Goal: Information Seeking & Learning: Learn about a topic

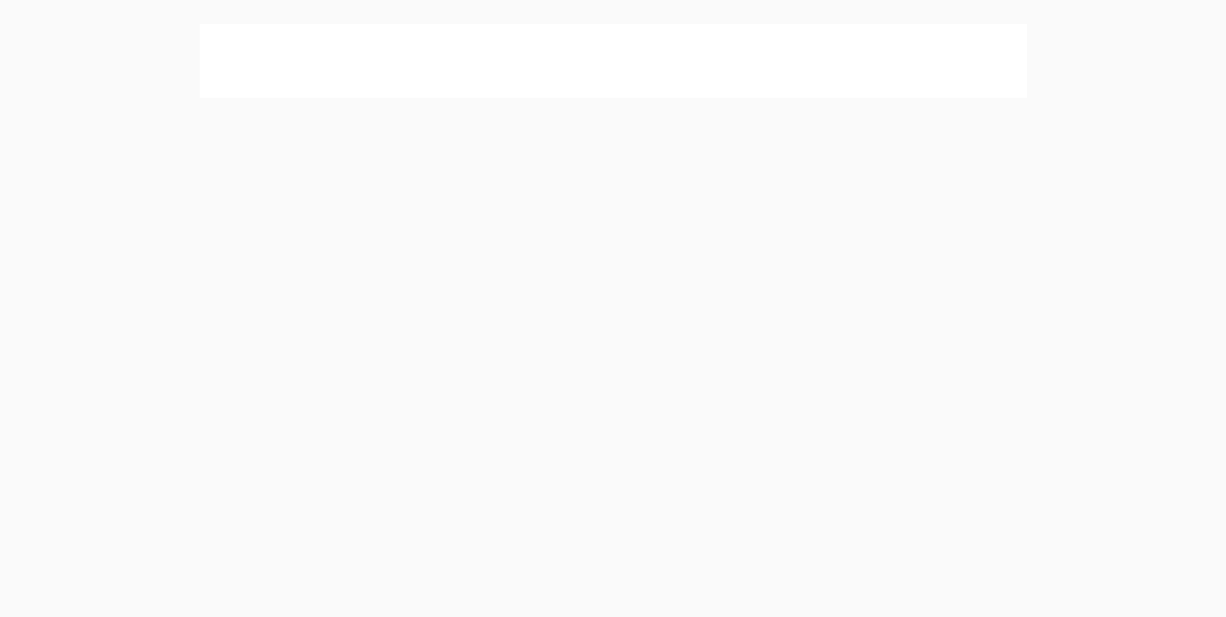
click at [662, 87] on button "Cancel" at bounding box center [658, 83] width 68 height 32
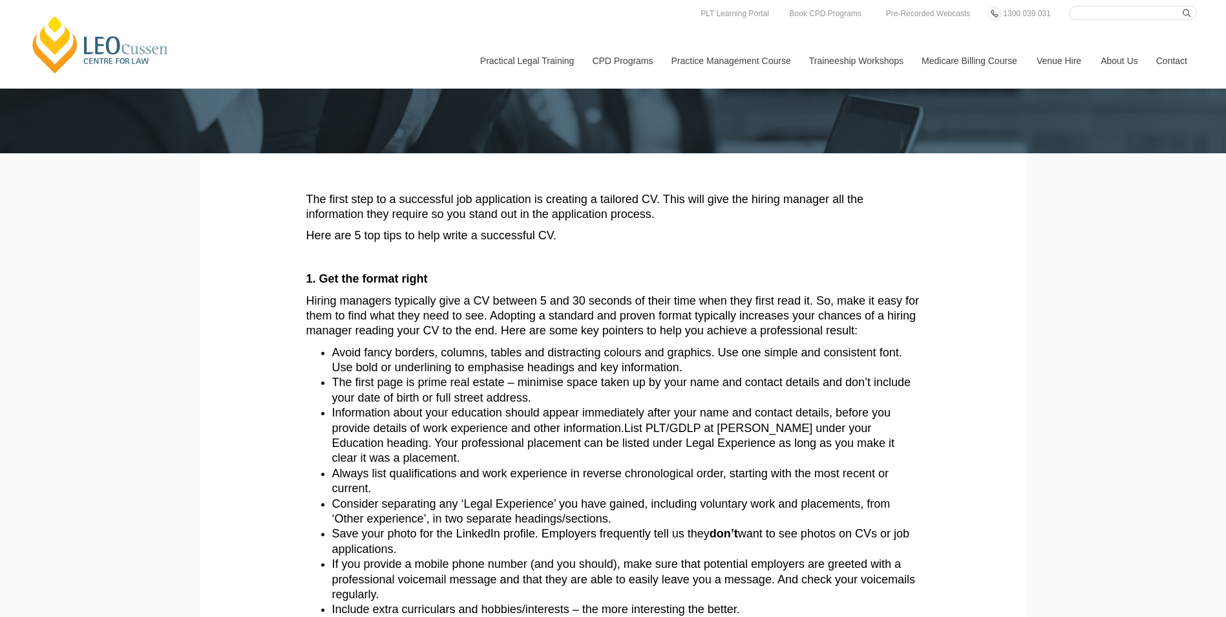
click at [476, 419] on span "Information about your education should appear immediately after your name and …" at bounding box center [611, 420] width 559 height 28
click at [469, 416] on span "Information about your education should appear immediately after your name and …" at bounding box center [611, 420] width 559 height 28
click at [450, 410] on span "Information about your education should appear immediately after your name and …" at bounding box center [611, 420] width 559 height 28
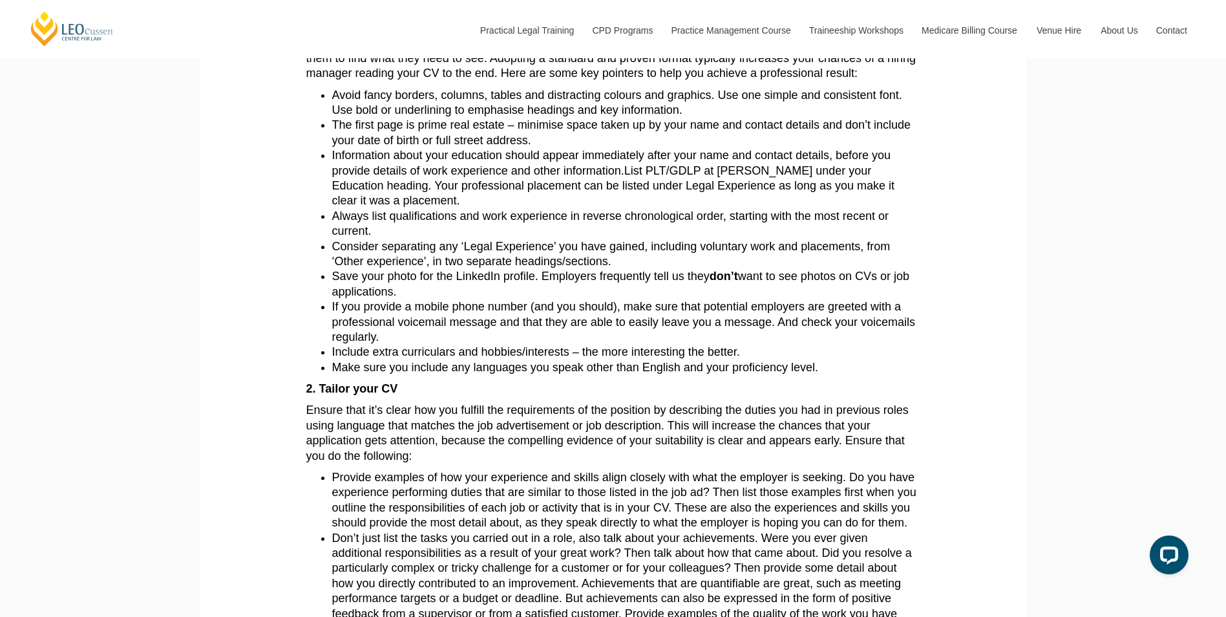
scroll to position [388, 0]
click at [450, 404] on span "Ensure that it’s clear how you fulfill the requirements of the position by desc…" at bounding box center [607, 431] width 602 height 58
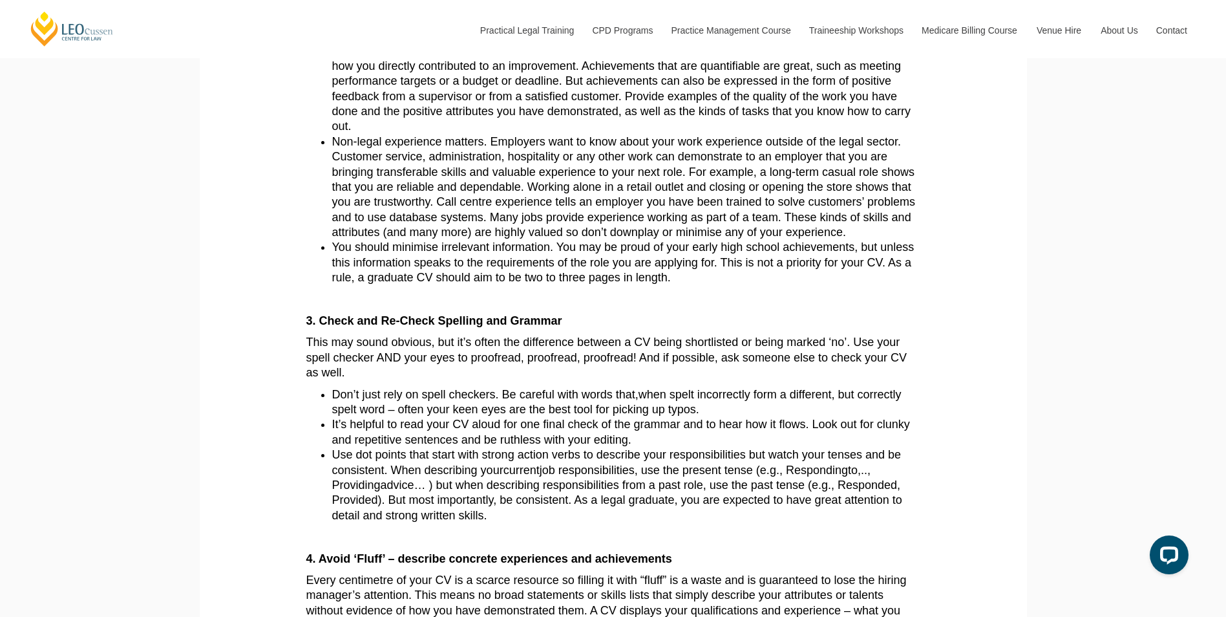
scroll to position [905, 0]
click at [469, 379] on p "This may sound obvious, but it’s often the difference between a CV being shortl…" at bounding box center [613, 356] width 614 height 45
click at [465, 385] on article "The first step to a successful job application is creating a tailored CV. This …" at bounding box center [613, 246] width 614 height 1660
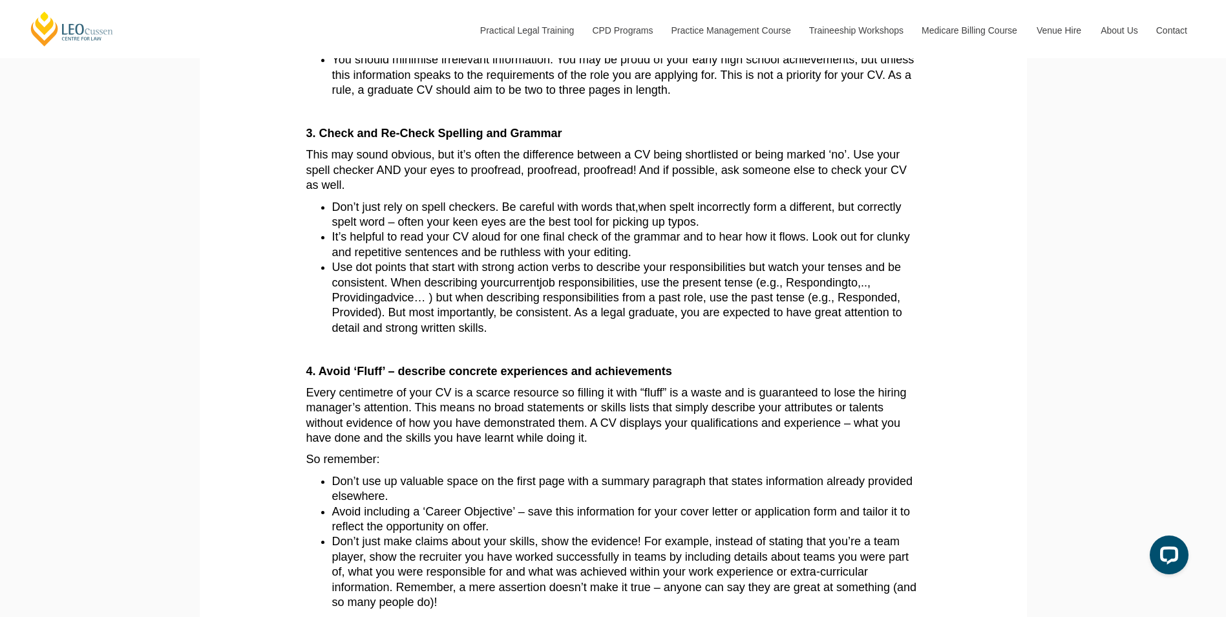
scroll to position [1099, 0]
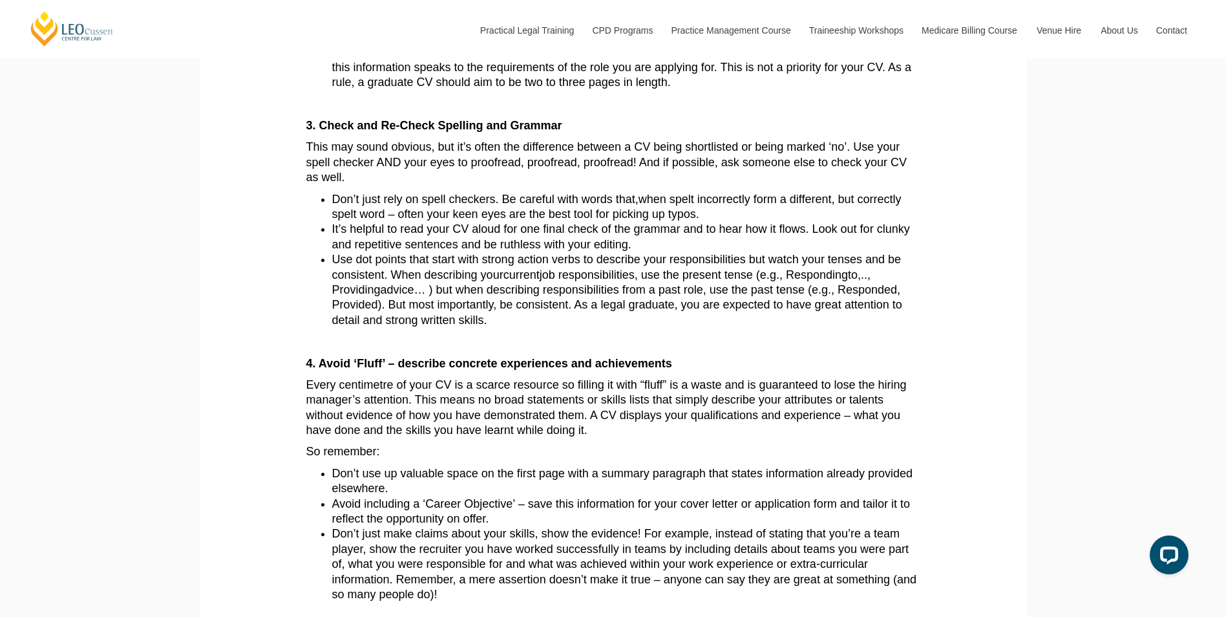
click at [465, 385] on span "Every centimetre of your CV is a scarce resource so filling it with “fluff” is …" at bounding box center [606, 407] width 600 height 58
click at [420, 411] on span "Every centimetre of your CV is a scarce resource so filling it with “fluff” is …" at bounding box center [606, 407] width 600 height 58
click at [420, 410] on span "Every centimetre of your CV is a scarce resource so filling it with “fluff” is …" at bounding box center [606, 407] width 600 height 58
click at [401, 416] on span "Every centimetre of your CV is a scarce resource so filling it with “fluff” is …" at bounding box center [606, 407] width 600 height 58
click at [397, 412] on span "Every centimetre of your CV is a scarce resource so filling it with “fluff” is …" at bounding box center [606, 407] width 600 height 58
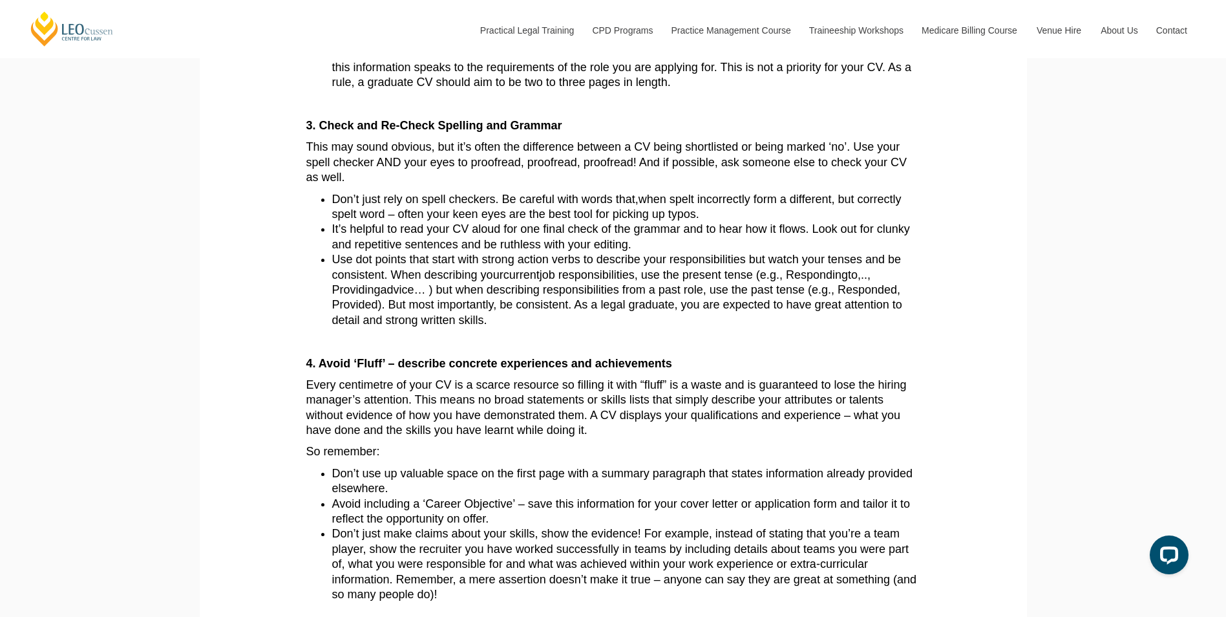
click at [397, 412] on span "Every centimetre of your CV is a scarce resource so filling it with “fluff” is …" at bounding box center [606, 407] width 600 height 58
click at [370, 408] on p "Every centimetre of your CV is a scarce resource so filling it with “fluff” is …" at bounding box center [613, 407] width 614 height 61
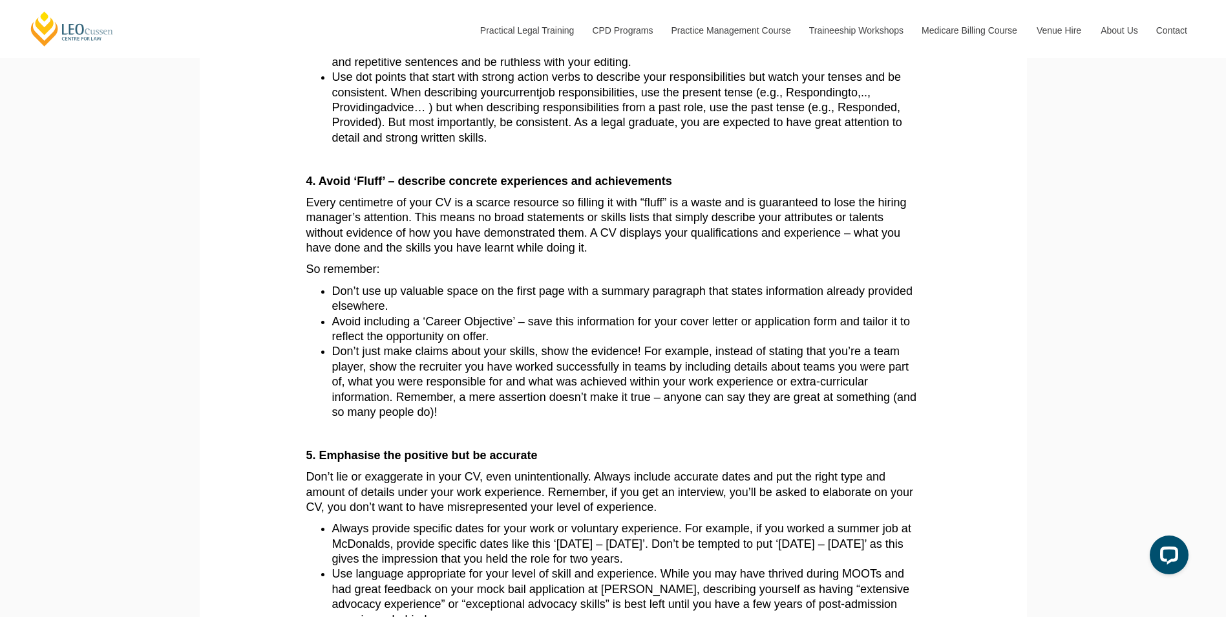
scroll to position [1293, 0]
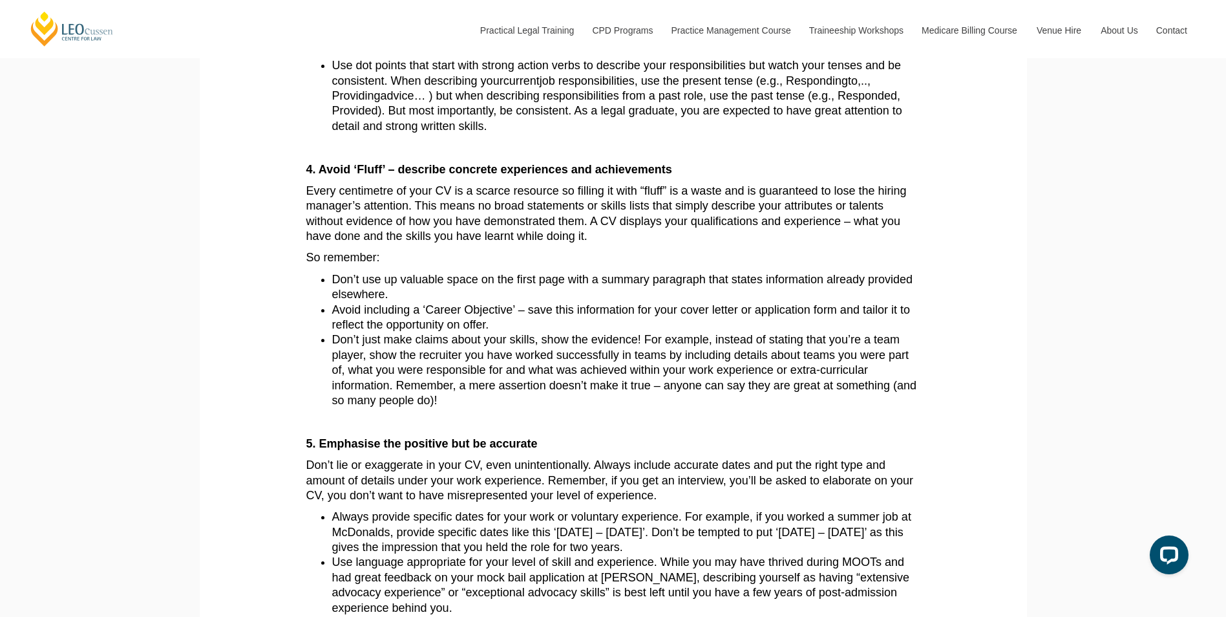
click at [416, 487] on span "Don’t lie or exaggerate in your CV, even unintentionally. Always include accura…" at bounding box center [610, 479] width 608 height 43
click at [419, 491] on span "Don’t lie or exaggerate in your CV, even unintentionally. Always include accura…" at bounding box center [610, 479] width 608 height 43
click at [403, 475] on span "Don’t lie or exaggerate in your CV, even unintentionally. Always include accura…" at bounding box center [610, 479] width 608 height 43
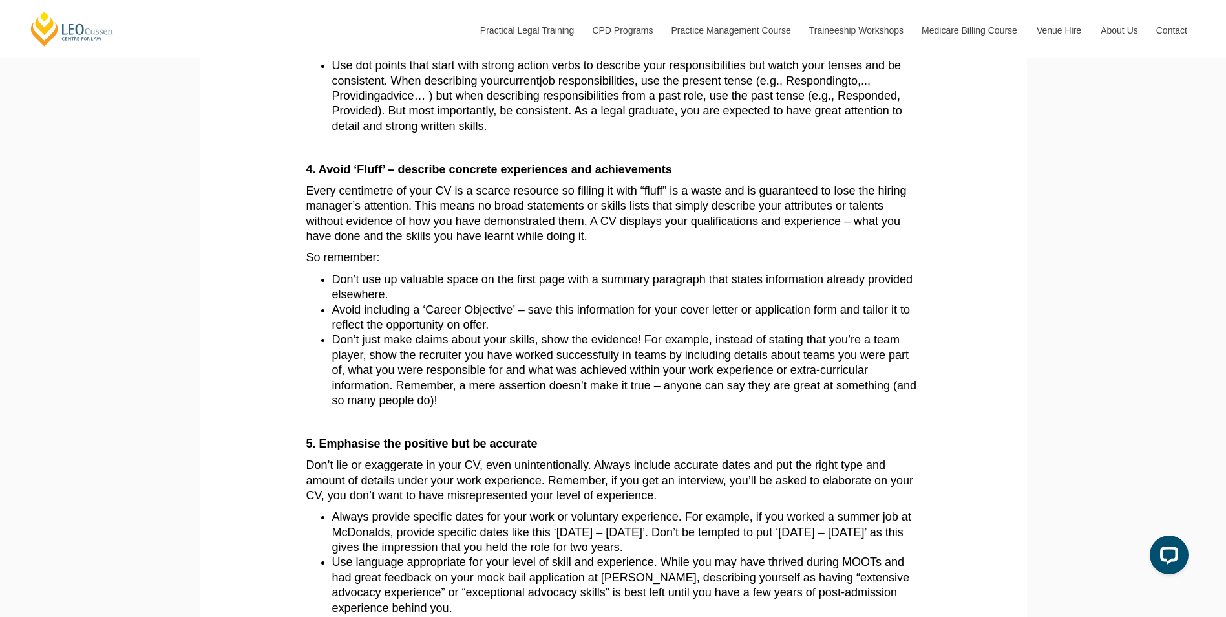
click at [403, 475] on span "Don’t lie or exaggerate in your CV, even unintentionally. Always include accura…" at bounding box center [610, 479] width 608 height 43
click at [397, 476] on span "Don’t lie or exaggerate in your CV, even unintentionally. Always include accura…" at bounding box center [610, 479] width 608 height 43
click at [389, 483] on span "Don’t lie or exaggerate in your CV, even unintentionally. Always include accura…" at bounding box center [610, 479] width 608 height 43
click at [398, 518] on span "Always provide specific dates for your work or voluntary experience. For exampl…" at bounding box center [621, 531] width 579 height 43
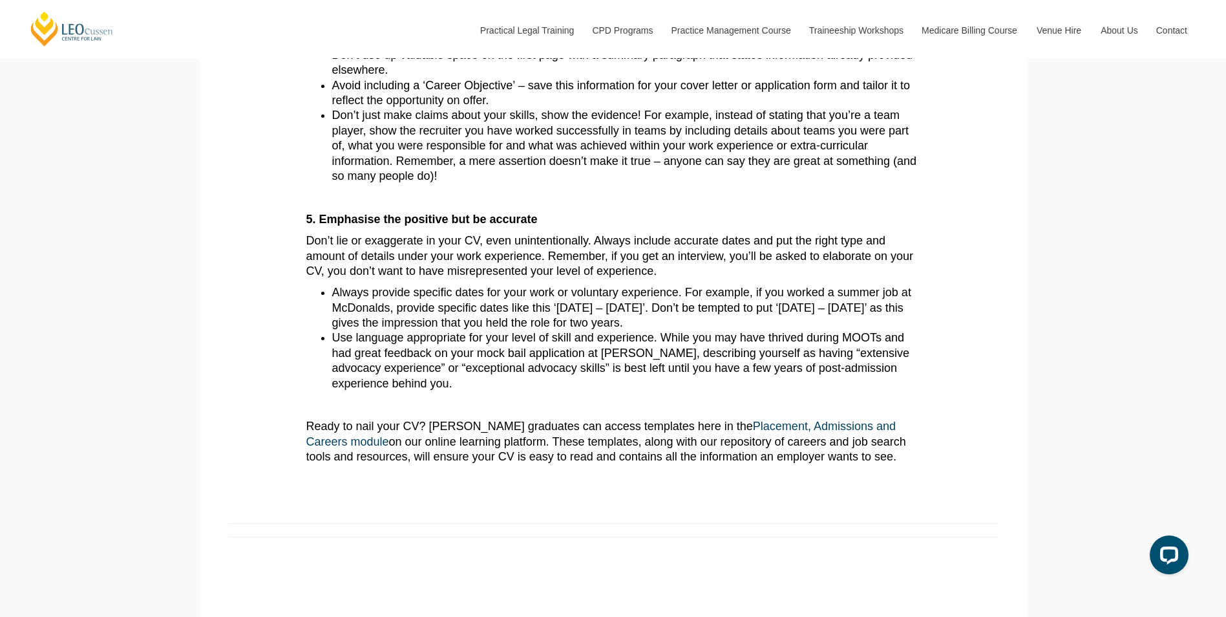
scroll to position [1551, 0]
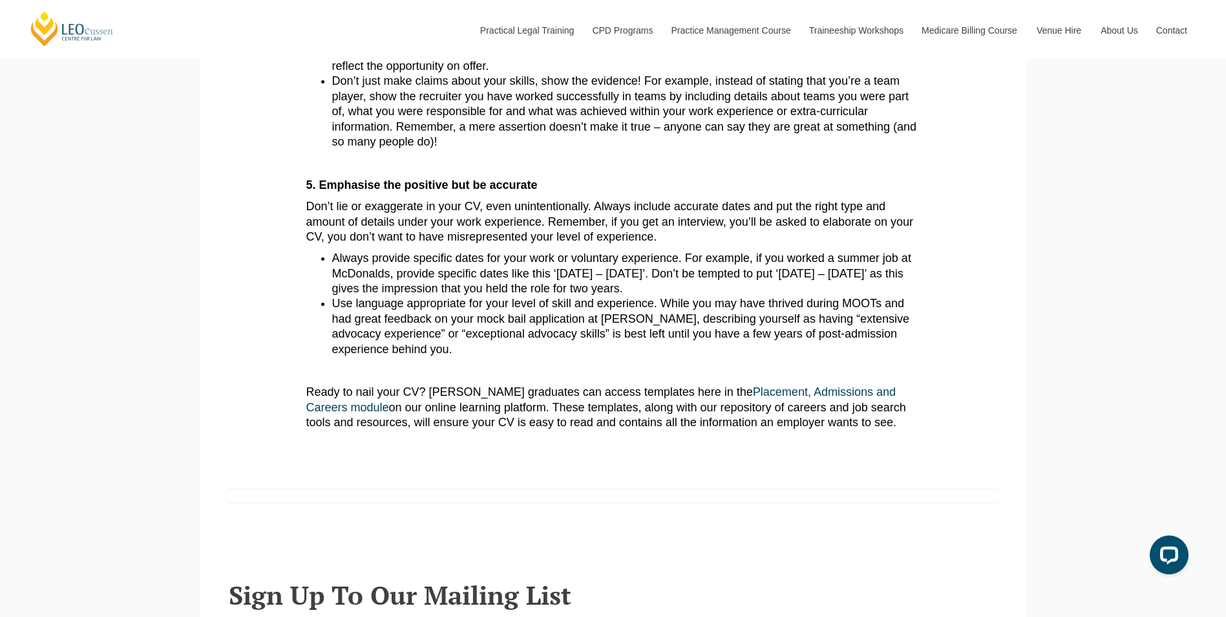
click at [426, 430] on p "Ready to nail your CV? Leo Cussen graduates can access templates here in the Pl…" at bounding box center [613, 407] width 614 height 45
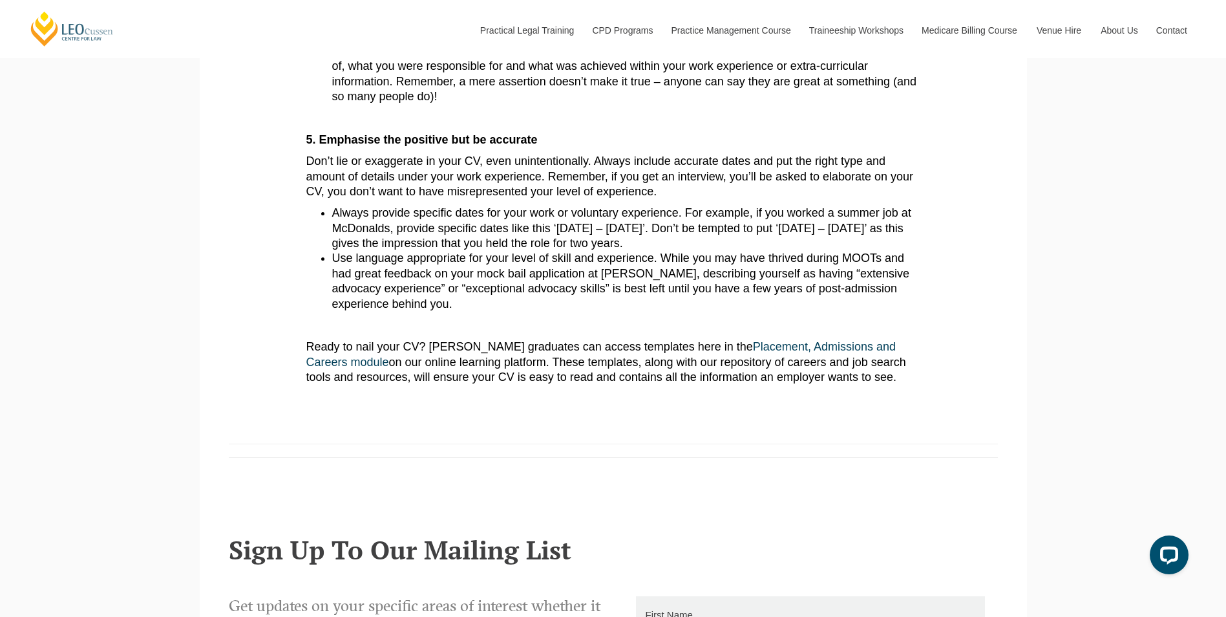
scroll to position [1680, 0]
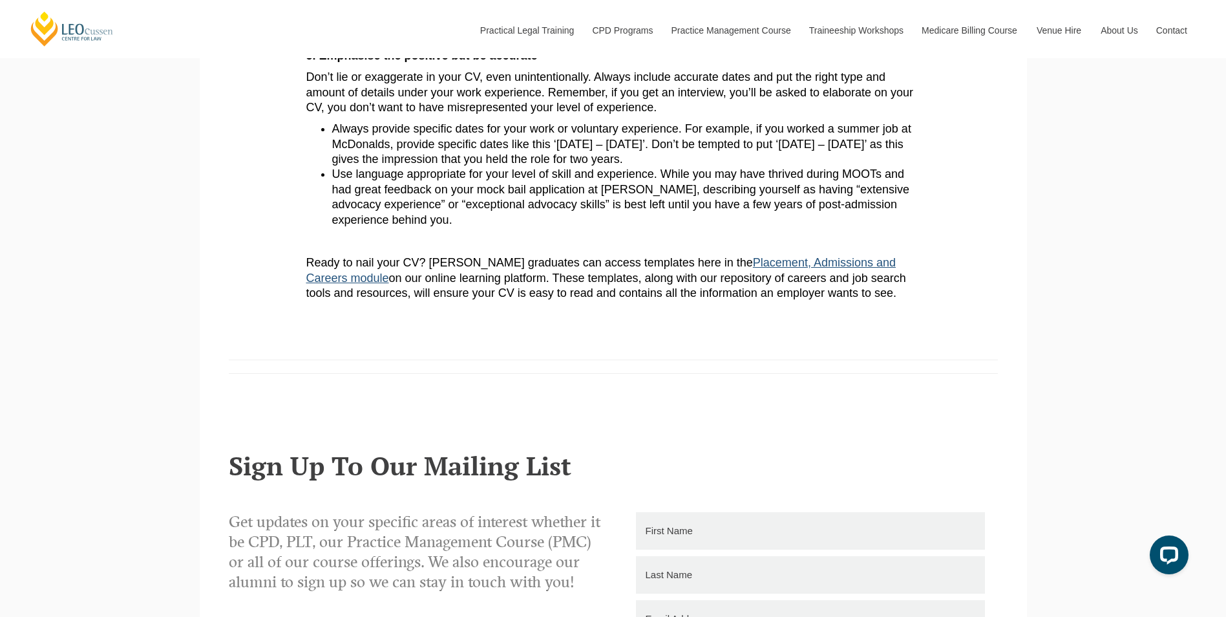
click at [786, 261] on link "Placement, Admissions and Careers module" at bounding box center [600, 270] width 589 height 28
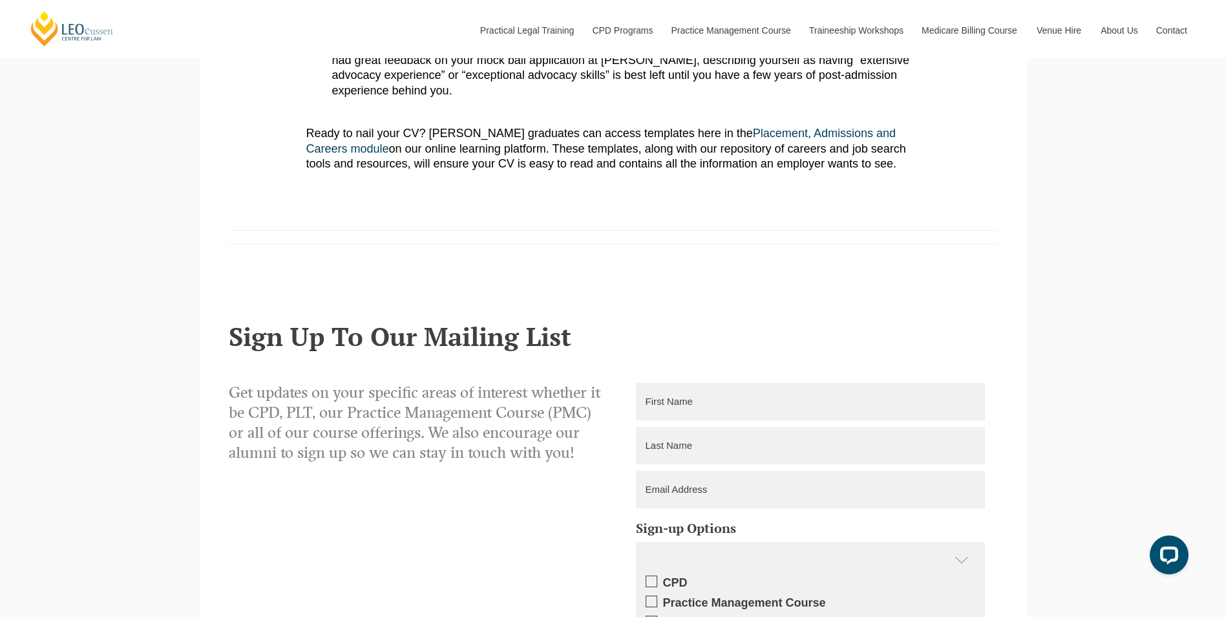
click at [516, 421] on p "Get updates on your specific areas of interest whether it be CPD, PLT, our Prac…" at bounding box center [416, 423] width 375 height 81
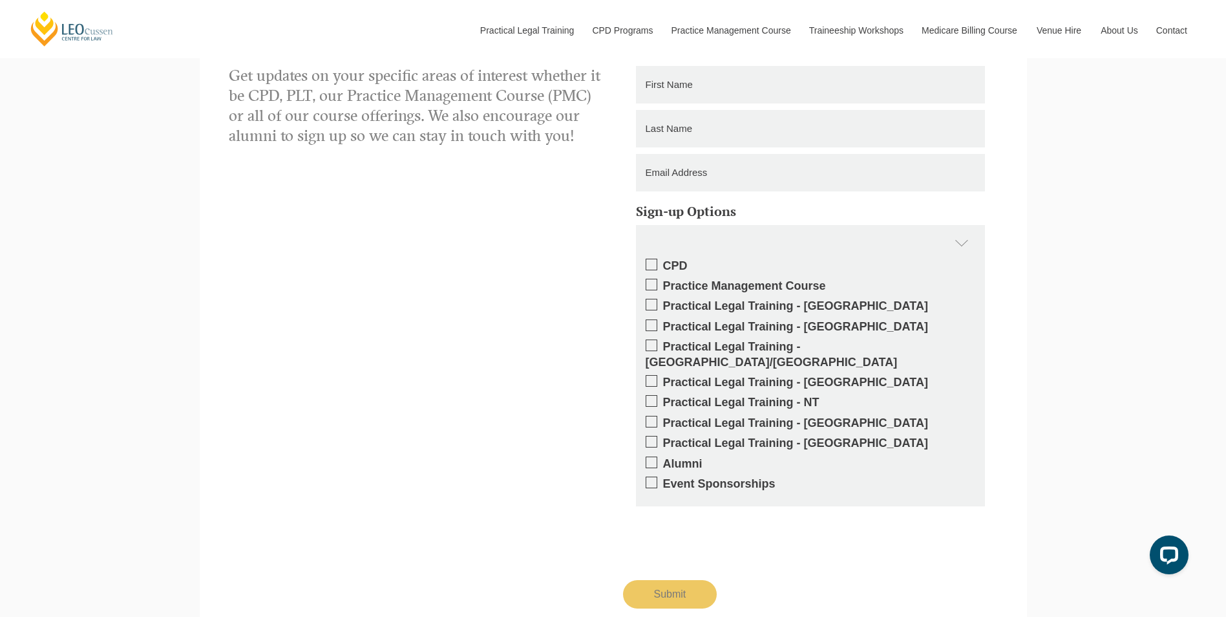
scroll to position [2133, 0]
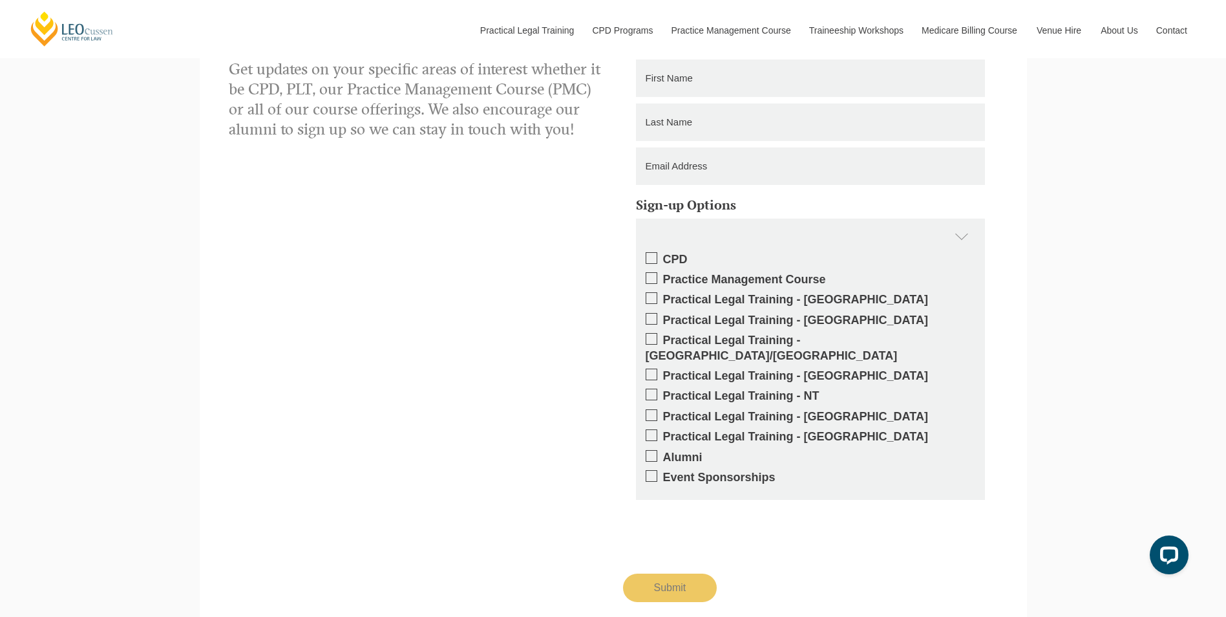
click at [479, 402] on div "Get updates on your specific areas of interest whether it be CPD, PLT, our Prac…" at bounding box center [613, 330] width 789 height 543
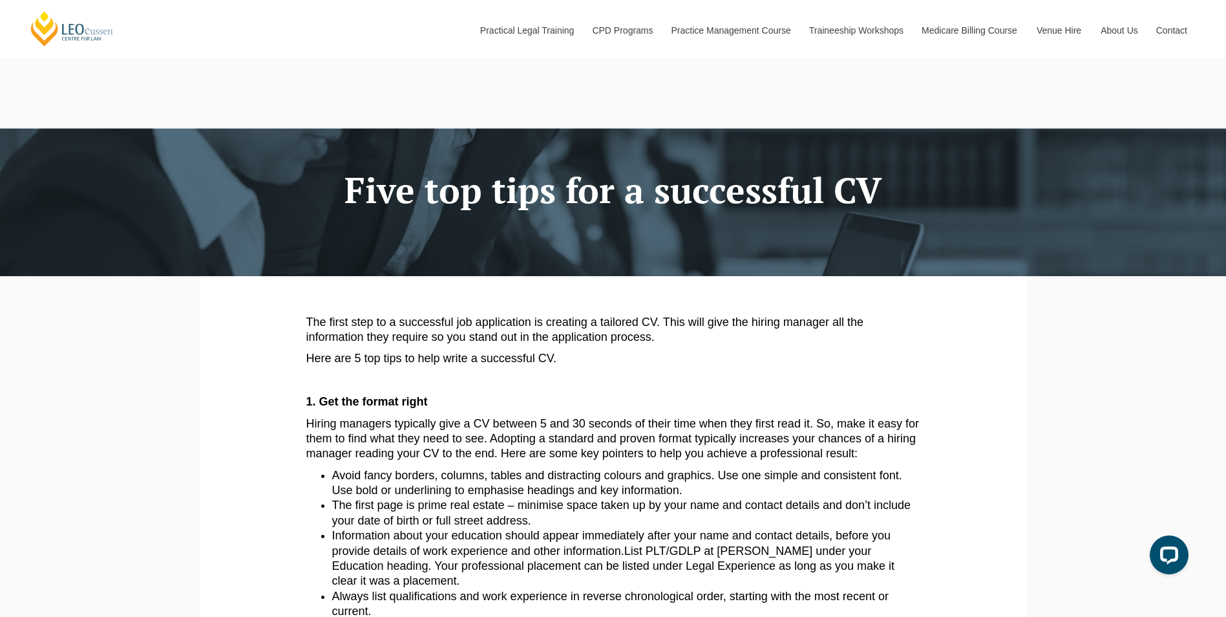
scroll to position [0, 0]
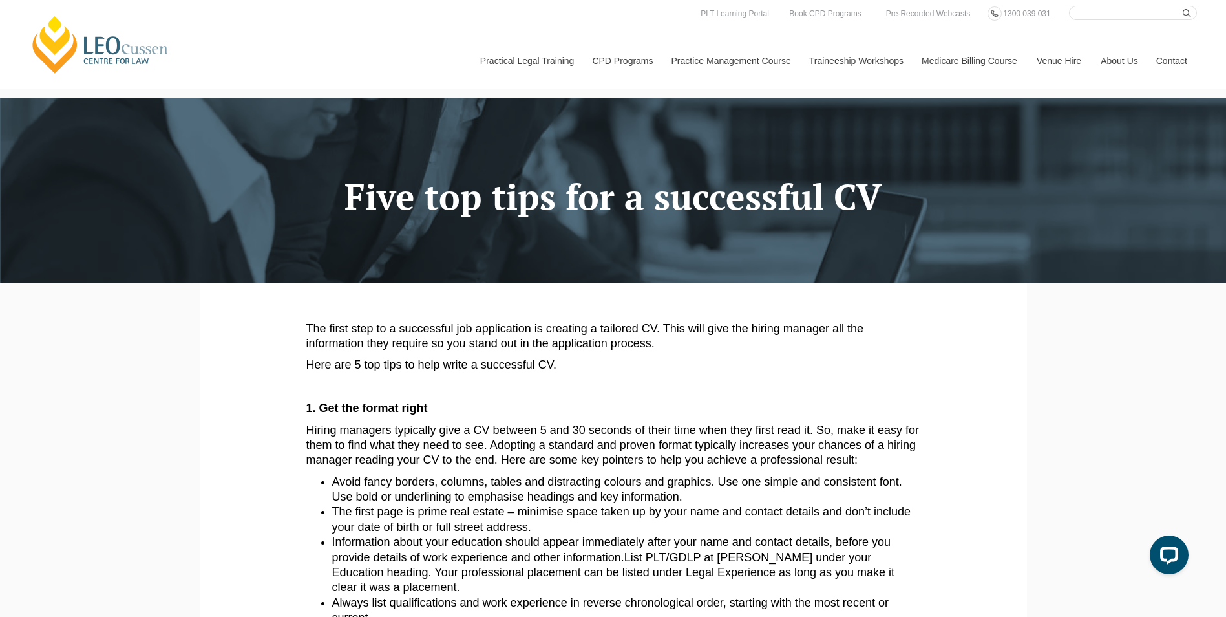
click at [611, 480] on span "Avoid fancy borders, columns, tables and distracting colours and graphics. Use …" at bounding box center [617, 489] width 570 height 28
click at [350, 443] on span "Hiring managers typically give a CV between 5 and 30 seconds of their time when…" at bounding box center [612, 444] width 613 height 43
click at [798, 414] on p "1. Get the format right" at bounding box center [613, 408] width 614 height 15
